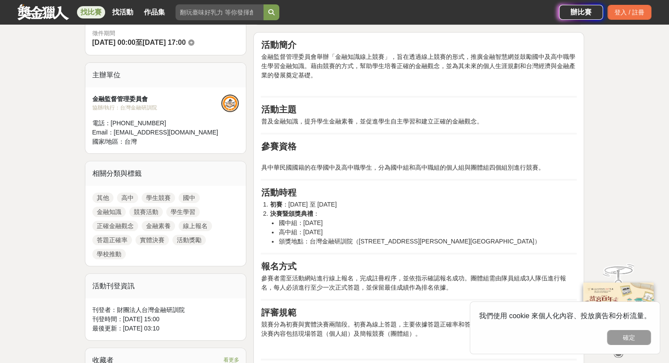
drag, startPoint x: 385, startPoint y: 286, endPoint x: 375, endPoint y: 268, distance: 20.5
click at [385, 285] on p "參賽者需至活動網站進行線上報名，完成註冊程序，並依指示確認報名成功。團體組需由隊員組成3人隊伍進行報名，每人必須進行至少一次正式答題，並保留最佳成績作為排名依…" at bounding box center [419, 283] width 316 height 18
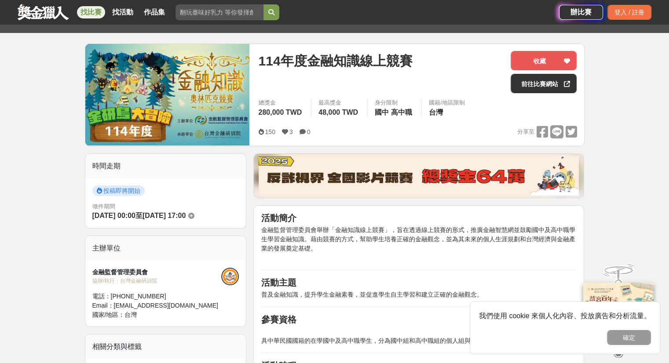
scroll to position [88, 0]
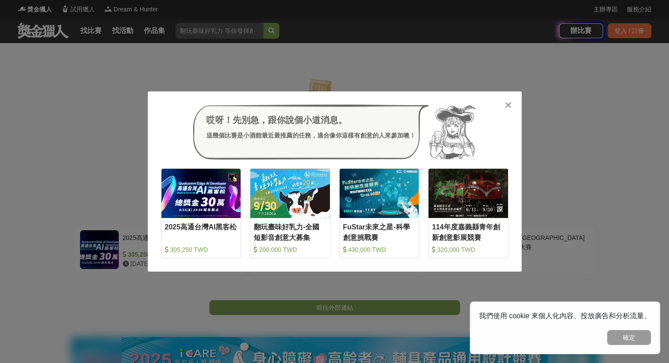
click at [507, 103] on icon at bounding box center [508, 105] width 7 height 9
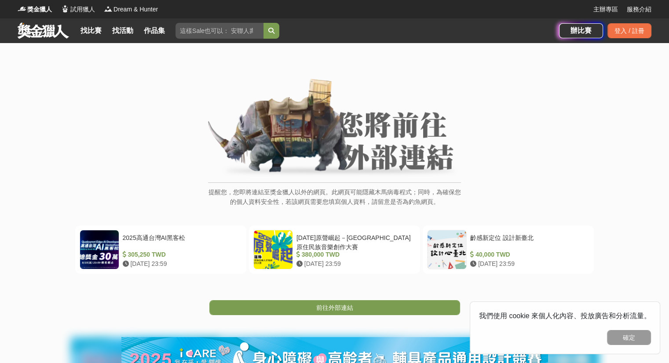
click at [358, 317] on div "提醒您，您即將連結至獎金獵人以外的網頁。此網頁可能隱藏木馬病毒程式；同時，為確保您的個人資料安全性，若該網頁需要您填寫個人資料，請留意是否為釣魚網頁。 202…" at bounding box center [334, 234] width 669 height 382
click at [381, 306] on link "前往外部連結" at bounding box center [334, 308] width 251 height 15
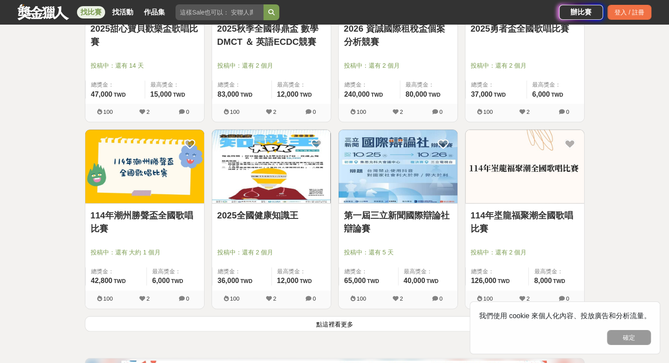
scroll to position [1012, 0]
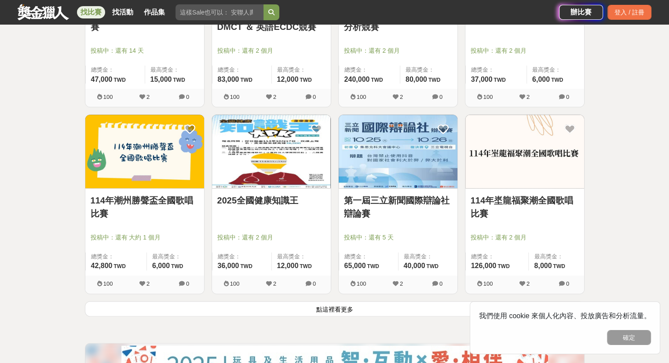
click at [243, 311] on button "點這裡看更多" at bounding box center [335, 308] width 500 height 15
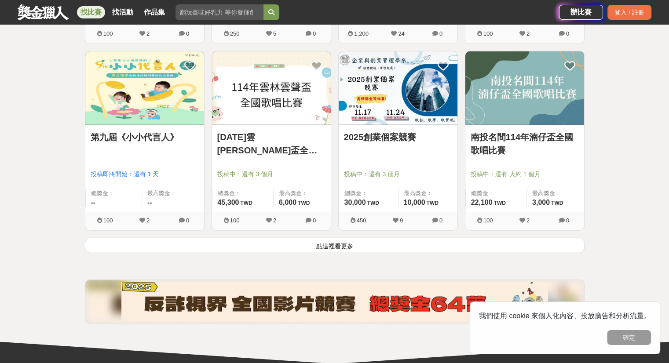
scroll to position [2200, 0]
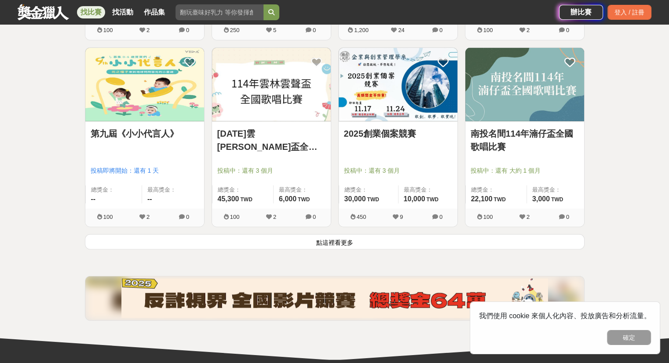
click at [312, 247] on button "點這裡看更多" at bounding box center [335, 242] width 500 height 15
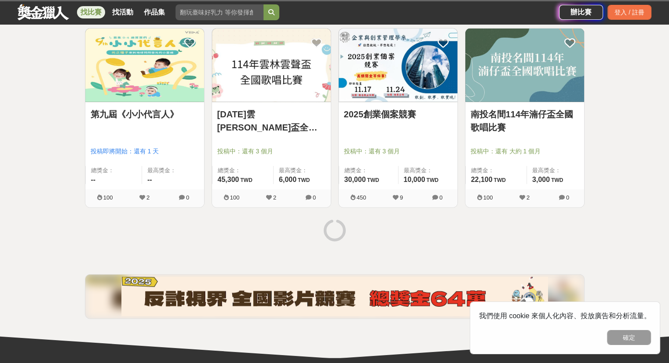
scroll to position [2200, 0]
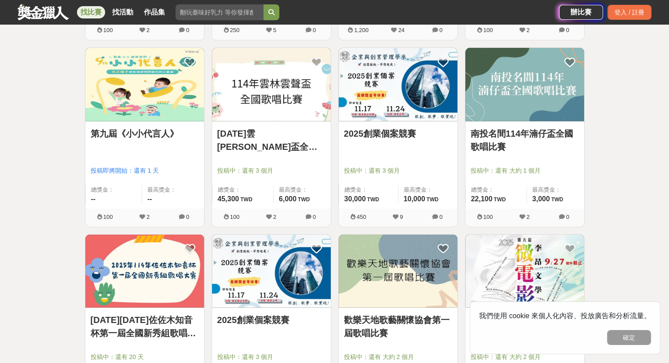
drag, startPoint x: 29, startPoint y: 215, endPoint x: 37, endPoint y: 213, distance: 8.2
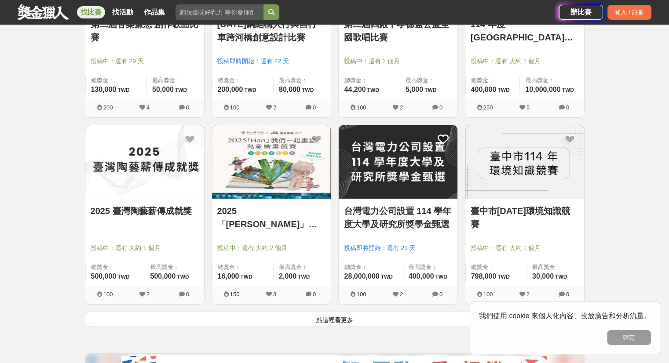
scroll to position [3256, 0]
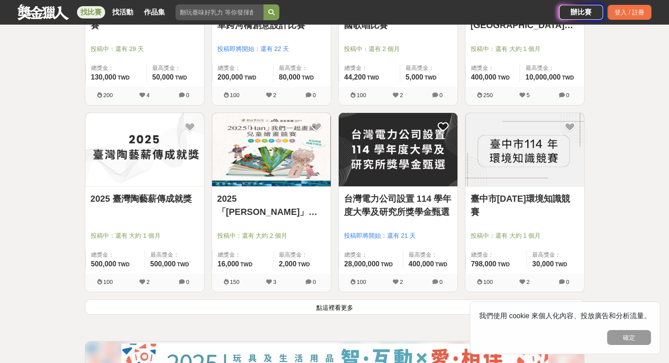
click at [269, 308] on button "點這裡看更多" at bounding box center [335, 307] width 500 height 15
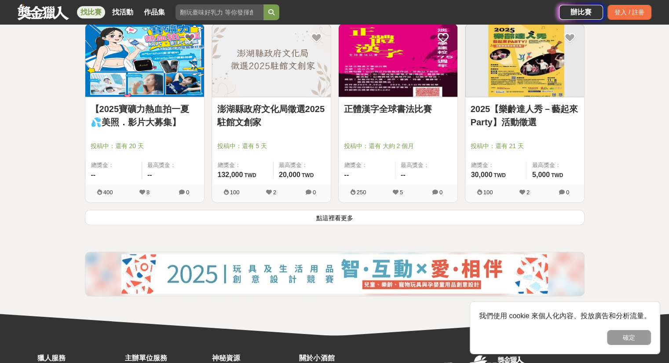
scroll to position [4468, 0]
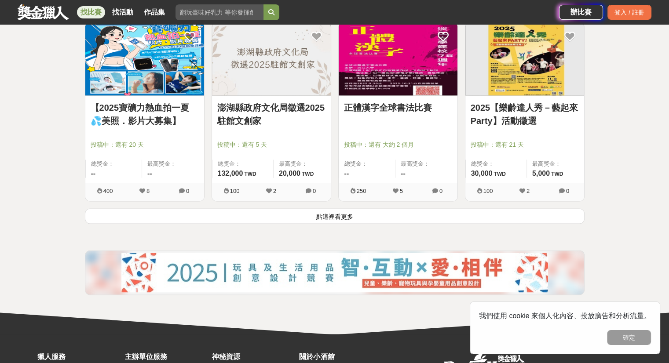
click at [259, 209] on button "點這裡看更多" at bounding box center [335, 216] width 500 height 15
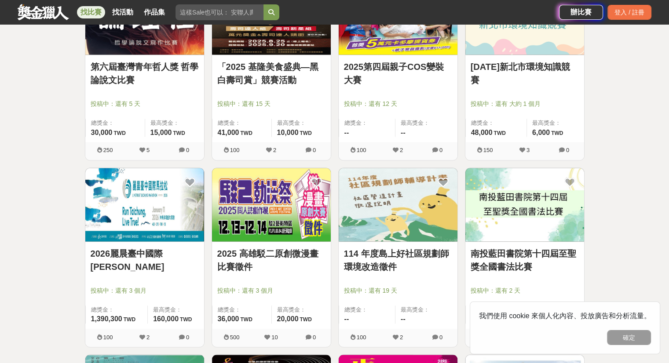
scroll to position [4708, 0]
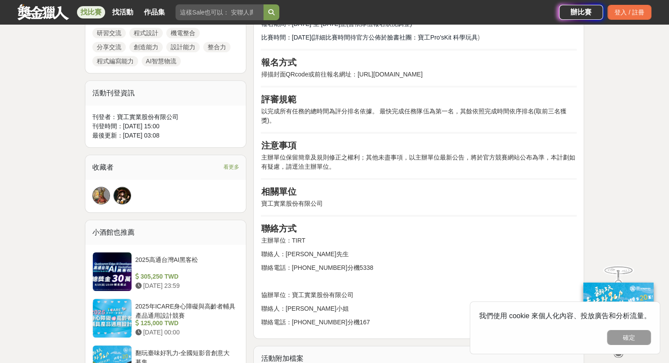
scroll to position [528, 0]
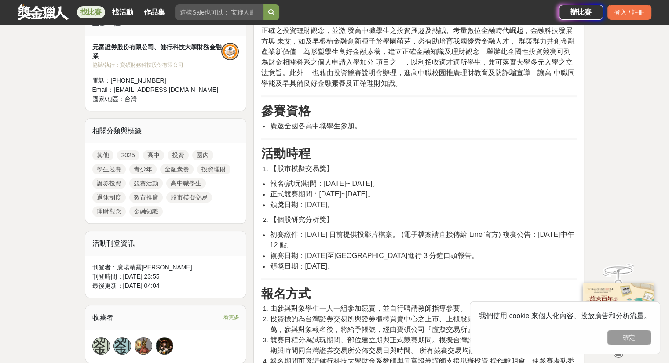
scroll to position [352, 0]
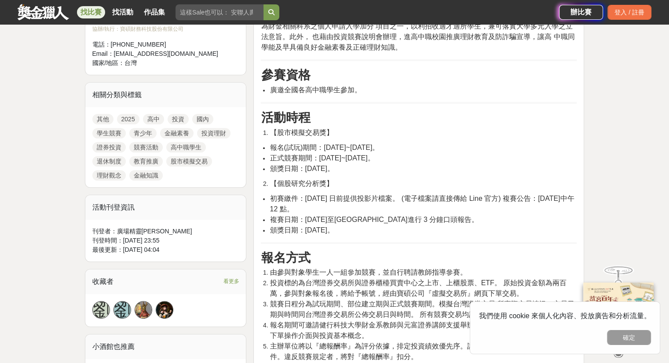
drag, startPoint x: 310, startPoint y: 149, endPoint x: 436, endPoint y: 169, distance: 127.8
click at [436, 169] on ul "報名(試玩)期間：2025 年 8 月 11 日~2025 年 10 月 9 日。 正式競賽期間：2025 年 10 月 13 日~2025 年 11 月 1…" at bounding box center [419, 159] width 316 height 32
click at [436, 169] on li "頒獎日期：2025 年 12 月 13 日。" at bounding box center [423, 169] width 307 height 11
drag, startPoint x: 436, startPoint y: 169, endPoint x: 341, endPoint y: 206, distance: 102.5
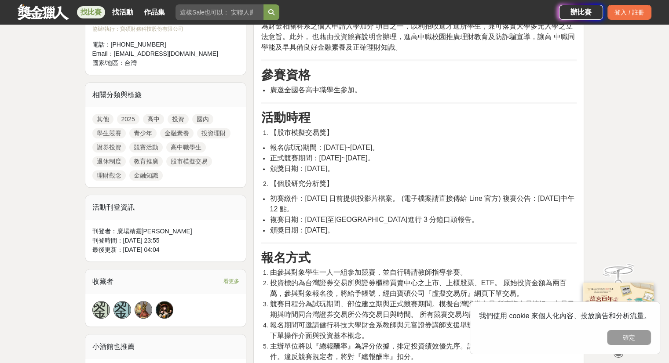
click at [341, 206] on span "初賽繳件：2025 年 12 月 1 日前提供投影片檔案。 (電子檔案請直接傳給 Line 官方) 複賽公告：2025 年 12 月 5 日中午 12 點。" at bounding box center [422, 204] width 304 height 18
drag, startPoint x: 296, startPoint y: 194, endPoint x: 418, endPoint y: 205, distance: 122.4
click at [418, 205] on li "初賽繳件：2025 年 12 月 1 日前提供投影片檔案。 (電子檔案請直接傳給 Line 官方) 複賽公告：2025 年 12 月 5 日中午 12 點。" at bounding box center [423, 204] width 307 height 21
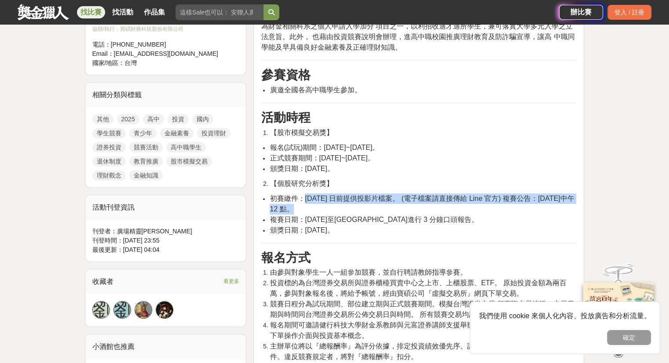
drag, startPoint x: 418, startPoint y: 205, endPoint x: 304, endPoint y: 196, distance: 114.7
click at [304, 196] on li "初賽繳件：2025 年 12 月 1 日前提供投影片檔案。 (電子檔案請直接傳給 Line 官方) 複賽公告：2025 年 12 月 5 日中午 12 點。" at bounding box center [423, 204] width 307 height 21
click at [304, 196] on span "初賽繳件：2025 年 12 月 1 日前提供投影片檔案。 (電子檔案請直接傳給 Line 官方) 複賽公告：2025 年 12 月 5 日中午 12 點。" at bounding box center [422, 204] width 304 height 18
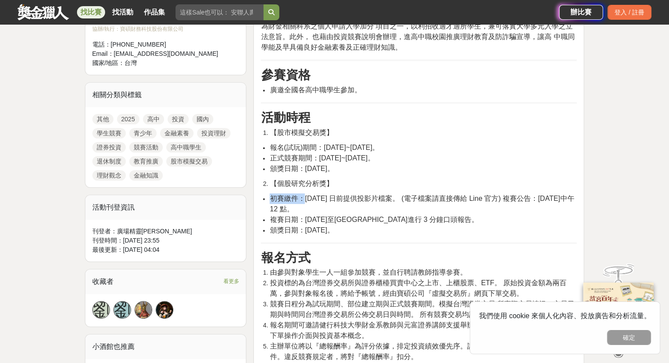
drag, startPoint x: 304, startPoint y: 196, endPoint x: 400, endPoint y: 235, distance: 103.3
click at [400, 235] on ul "初賽繳件：2025 年 12 月 1 日前提供投影片檔案。 (電子檔案請直接傳給 Line 官方) 複賽公告：2025 年 12 月 5 日中午 12 點。 …" at bounding box center [419, 215] width 316 height 42
click at [400, 235] on li "頒獎日期：2025 年 12 月 13 日。" at bounding box center [423, 230] width 307 height 11
drag, startPoint x: 400, startPoint y: 235, endPoint x: 263, endPoint y: 192, distance: 142.8
click at [263, 194] on ul "初賽繳件：2025 年 12 月 1 日前提供投影片檔案。 (電子檔案請直接傳給 Line 官方) 複賽公告：2025 年 12 月 5 日中午 12 點。 …" at bounding box center [419, 215] width 316 height 42
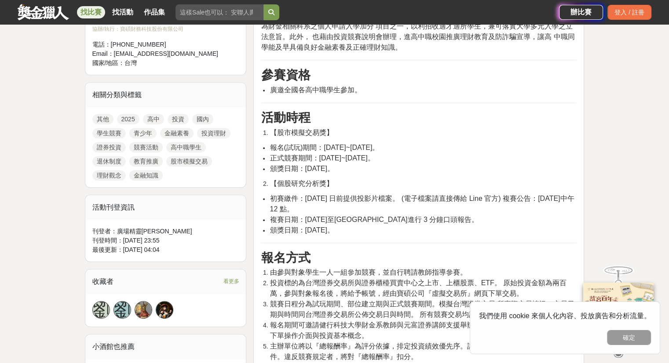
click at [263, 194] on ul "初賽繳件：2025 年 12 月 1 日前提供投影片檔案。 (電子檔案請直接傳給 Line 官方) 複賽公告：2025 年 12 月 5 日中午 12 點。 …" at bounding box center [419, 215] width 316 height 42
drag, startPoint x: 263, startPoint y: 192, endPoint x: 381, endPoint y: 227, distance: 122.4
click at [381, 227] on ul "初賽繳件：2025 年 12 月 1 日前提供投影片檔案。 (電子檔案請直接傳給 Line 官方) 複賽公告：2025 年 12 月 5 日中午 12 點。 …" at bounding box center [419, 215] width 316 height 42
click at [381, 227] on li "頒獎日期：2025 年 12 月 13 日。" at bounding box center [423, 230] width 307 height 11
drag, startPoint x: 373, startPoint y: 222, endPoint x: 288, endPoint y: 198, distance: 87.8
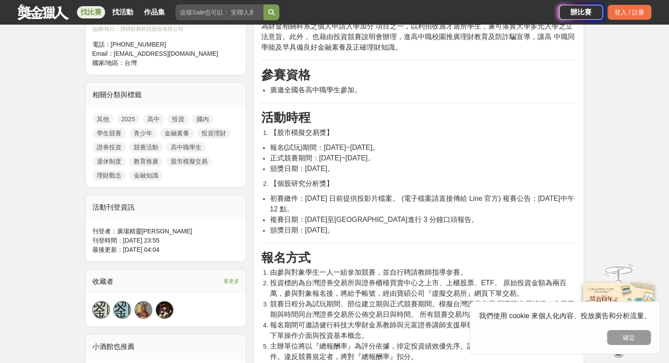
click at [288, 198] on ul "初賽繳件：2025 年 12 月 1 日前提供投影片檔案。 (電子檔案請直接傳給 Line 官方) 複賽公告：2025 年 12 月 5 日中午 12 點。 …" at bounding box center [419, 215] width 316 height 42
click at [288, 198] on span "初賽繳件：2025 年 12 月 1 日前提供投影片檔案。 (電子檔案請直接傳給 Line 官方) 複賽公告：2025 年 12 月 5 日中午 12 點。" at bounding box center [422, 204] width 304 height 18
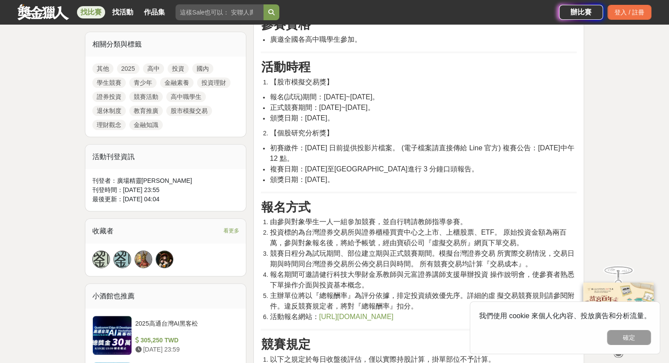
scroll to position [440, 0]
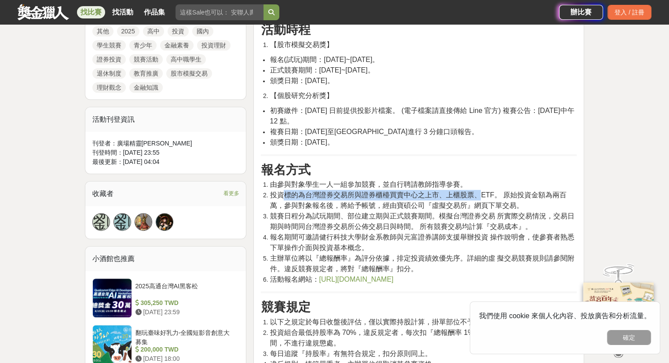
drag, startPoint x: 285, startPoint y: 196, endPoint x: 480, endPoint y: 190, distance: 195.9
click at [480, 191] on span "投資標的為台灣證券交易所與證券櫃檯買賣中心之上市、上櫃股票、ETF。 原始投資金額為兩百萬，參與對象報名後，將給予帳號，經由寶碩公司『虛擬交易所』網頁下單交易。" at bounding box center [418, 200] width 297 height 18
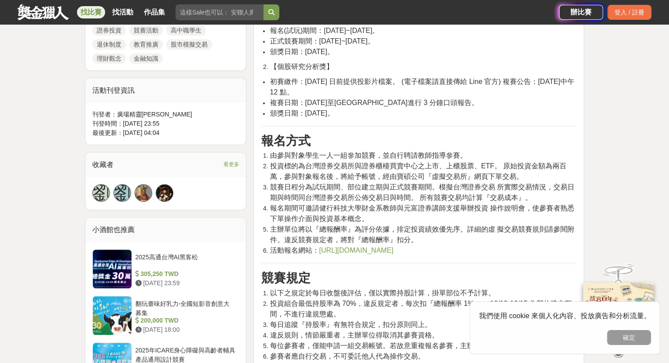
scroll to position [484, 0]
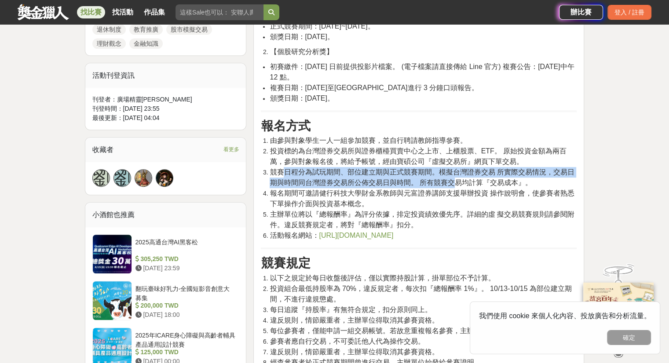
drag, startPoint x: 287, startPoint y: 167, endPoint x: 454, endPoint y: 184, distance: 168.1
click at [456, 180] on span "競賽日程分為試玩期間、部位建立期與正式競賽期間。模擬台灣證券交易 所實際交易情況，交易日期與時間同台灣證券交易所公佈交易日與時間。 所有競賽交易均計算『交易成…" at bounding box center [422, 178] width 304 height 18
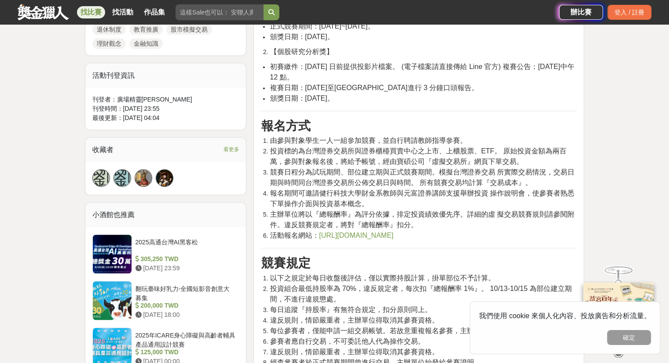
click at [366, 217] on span "主辦單位將以『總報酬率』為評分依據，排定投資績效優先序。詳細的虛 擬交易競賽規則請參閱附件。違反競賽規定者，將對『總報酬率』扣分。" at bounding box center [422, 220] width 304 height 18
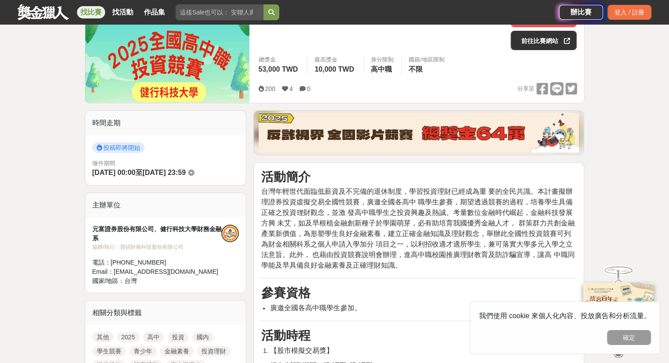
scroll to position [132, 0]
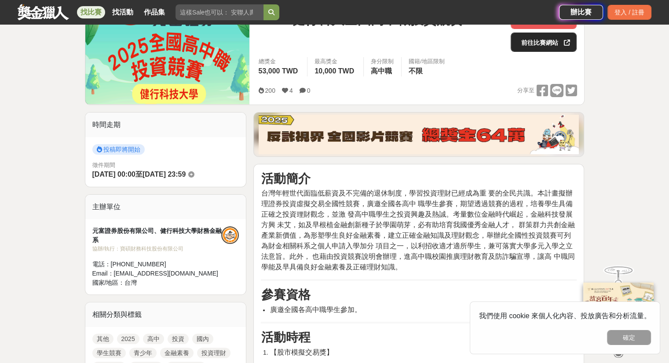
click at [528, 44] on link "前往比賽網站" at bounding box center [544, 42] width 66 height 19
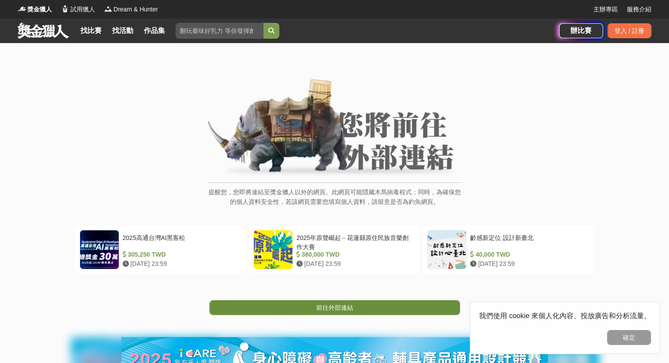
click at [341, 305] on span "前往外部連結" at bounding box center [334, 307] width 37 height 7
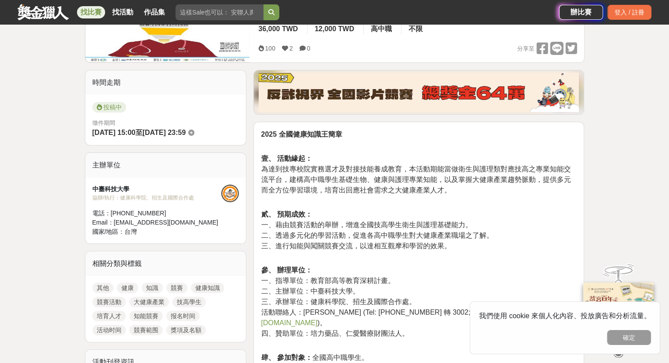
scroll to position [176, 0]
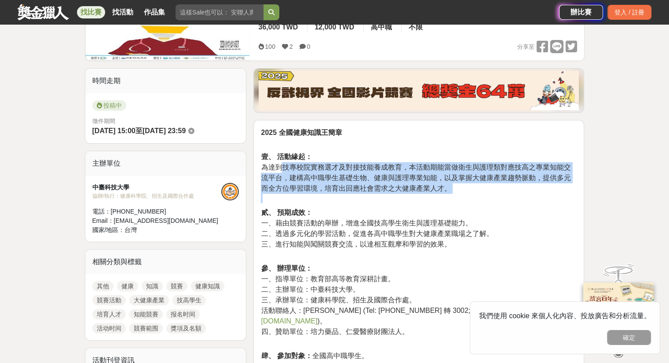
drag, startPoint x: 283, startPoint y: 168, endPoint x: 443, endPoint y: 200, distance: 162.9
click at [443, 200] on p "壹、 活動緣起： 為達到技專校院實務選才及對接技能養成教育，本活動期能當做衛生與護理類對應技高之專業知能交流平台，建構高中職學生基礎生物、健康與護理專業知能，…" at bounding box center [419, 173] width 316 height 61
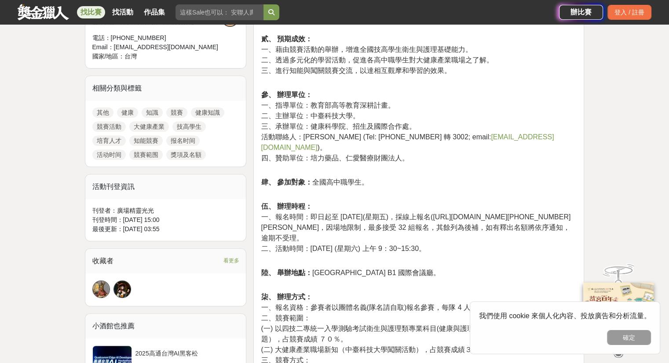
scroll to position [352, 0]
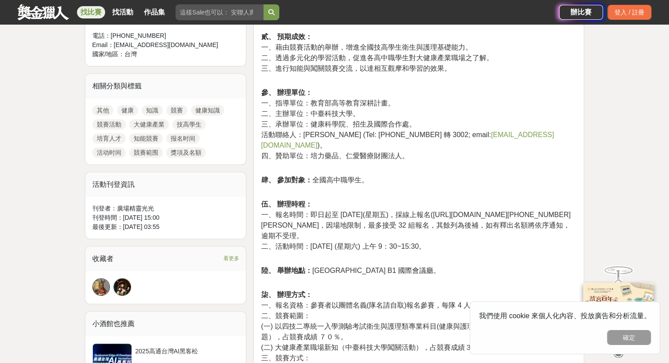
drag, startPoint x: 342, startPoint y: 205, endPoint x: 437, endPoint y: 224, distance: 97.0
click at [437, 224] on p "伍、 辦理時程： 一、報名時間：即日起至 114 年 10 月 17 日(星期五)，採線上報名(https://chs.ctust.edu.tw/p/423-…" at bounding box center [419, 230] width 316 height 62
drag, startPoint x: 312, startPoint y: 234, endPoint x: 436, endPoint y: 243, distance: 124.4
click at [436, 243] on p "伍、 辦理時程： 一、報名時間：即日起至 114 年 10 月 17 日(星期五)，採線上報名(https://chs.ctust.edu.tw/p/423-…" at bounding box center [419, 230] width 316 height 62
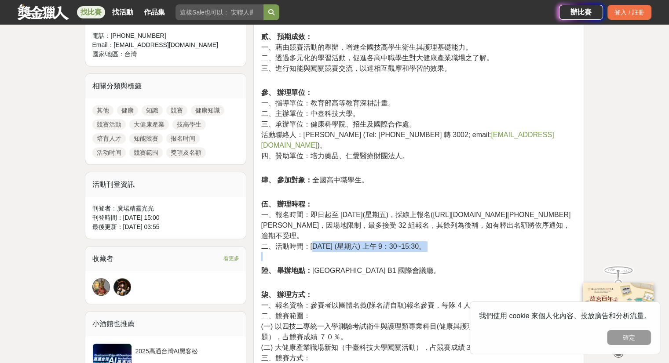
click at [436, 243] on p "伍、 辦理時程： 一、報名時間：即日起至 114 年 10 月 17 日(星期五)，採線上報名(https://chs.ctust.edu.tw/p/423-…" at bounding box center [419, 230] width 316 height 62
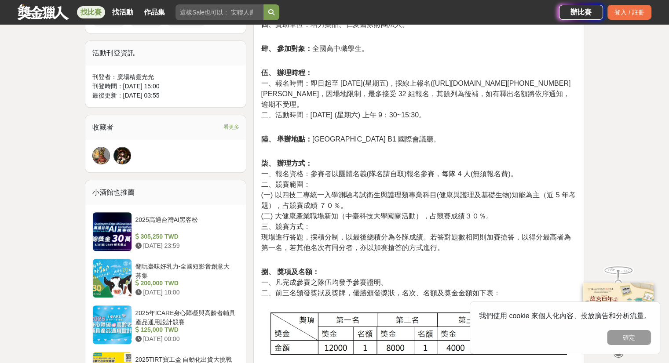
scroll to position [484, 0]
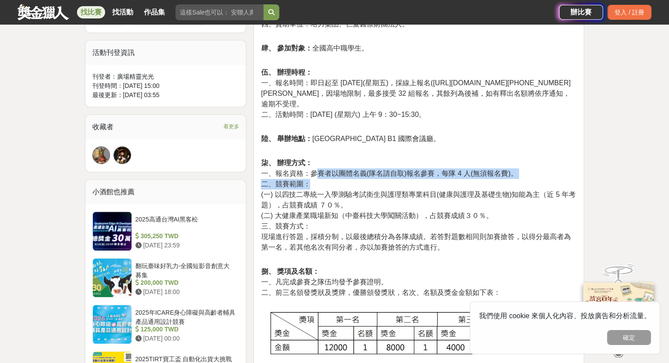
drag, startPoint x: 314, startPoint y: 163, endPoint x: 392, endPoint y: 171, distance: 78.3
click at [392, 171] on p "柒、 辦理方式： 一、報名資格：參賽者以團體名義(隊名請自取)報名參賽，每隊 4 人(無須報名費)。 二、競賽範圍： (一) 以四技二專統一入學測驗考試衛生與…" at bounding box center [419, 210] width 316 height 104
drag, startPoint x: 316, startPoint y: 162, endPoint x: 445, endPoint y: 175, distance: 129.5
click at [445, 175] on p "柒、 辦理方式： 一、報名資格：參賽者以團體名義(隊名請自取)報名參賽，每隊 4 人(無須報名費)。 二、競賽範圍： (一) 以四技二專統一入學測驗考試衛生與…" at bounding box center [419, 210] width 316 height 104
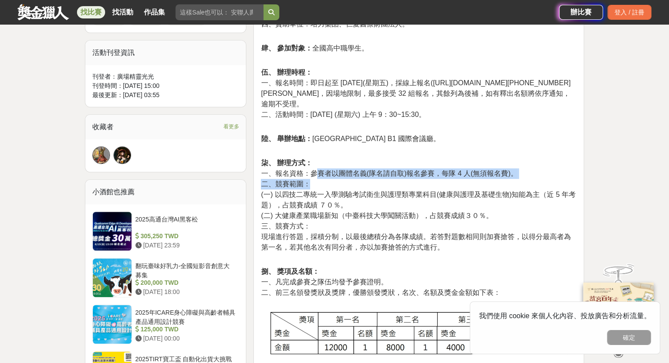
click at [445, 175] on p "柒、 辦理方式： 一、報名資格：參賽者以團體名義(隊名請自取)報名參賽，每隊 4 人(無須報名費)。 二、競賽範圍： (一) 以四技二專統一入學測驗考試衛生與…" at bounding box center [419, 210] width 316 height 104
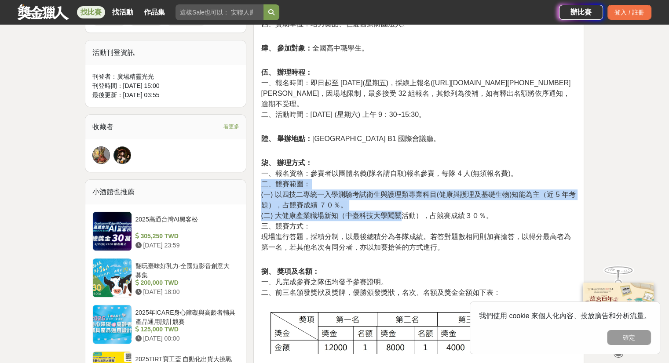
drag, startPoint x: 363, startPoint y: 175, endPoint x: 403, endPoint y: 208, distance: 51.9
click at [403, 208] on p "柒、 辦理方式： 一、報名資格：參賽者以團體名義(隊名請自取)報名參賽，每隊 4 人(無須報名費)。 二、競賽範圍： (一) 以四技二專統一入學測驗考試衛生與…" at bounding box center [419, 210] width 316 height 104
click at [403, 212] on span "(二) 大健康產業職場新知（中臺科技大學闖關活動），占競賽成績３０％。" at bounding box center [377, 215] width 232 height 7
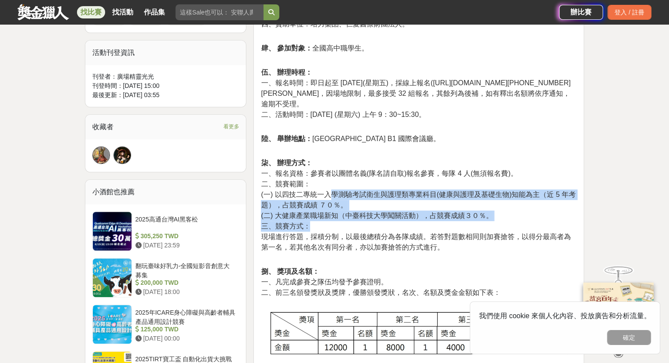
drag, startPoint x: 334, startPoint y: 180, endPoint x: 411, endPoint y: 219, distance: 86.2
click at [411, 219] on p "柒、 辦理方式： 一、報名資格：參賽者以團體名義(隊名請自取)報名參賽，每隊 4 人(無須報名費)。 二、競賽範圍： (一) 以四技二專統一入學測驗考試衛生與…" at bounding box center [419, 210] width 316 height 104
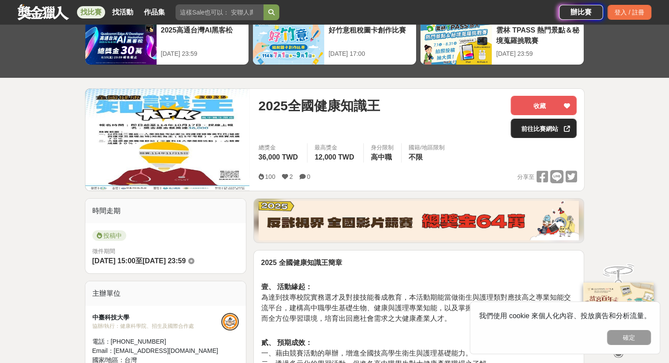
scroll to position [44, 0]
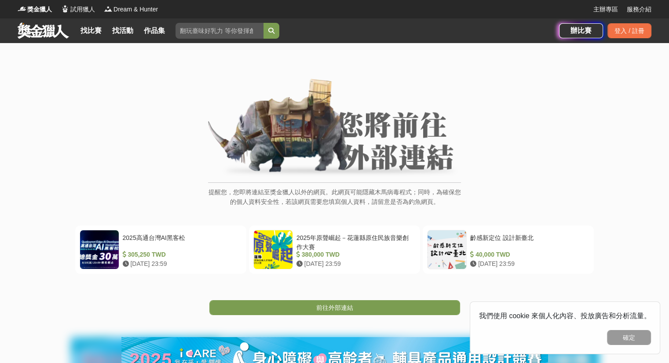
click at [348, 304] on span "前往外部連結" at bounding box center [334, 307] width 37 height 7
